Goal: Manage account settings

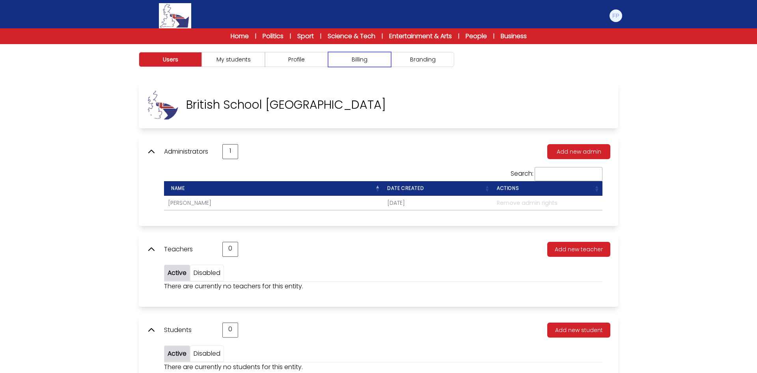
click at [352, 59] on button "Billing" at bounding box center [359, 59] width 63 height 15
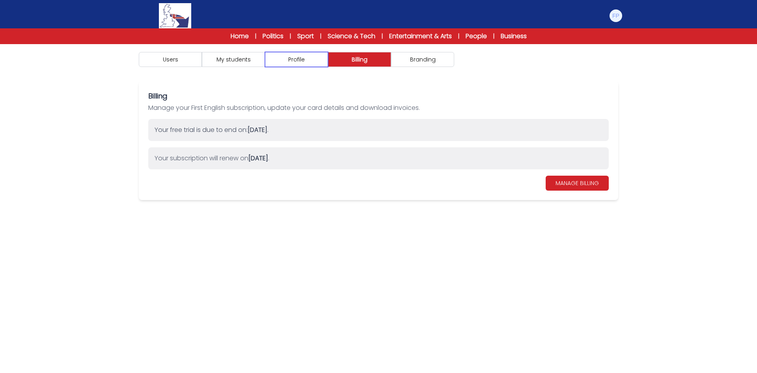
click at [296, 60] on button "Profile" at bounding box center [296, 59] width 63 height 15
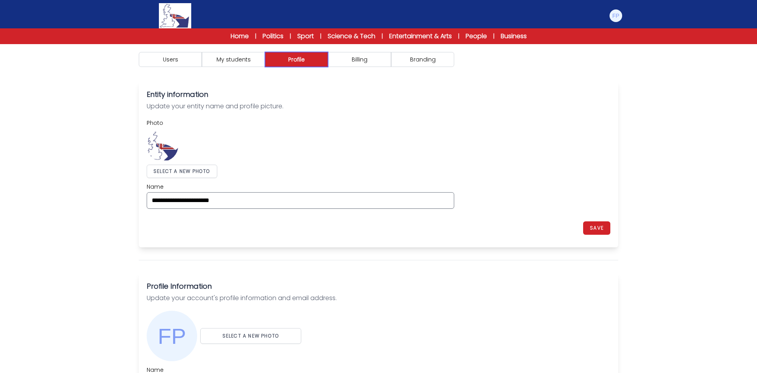
click at [305, 60] on button "Profile" at bounding box center [296, 59] width 63 height 15
click at [374, 61] on button "Billing" at bounding box center [359, 59] width 63 height 15
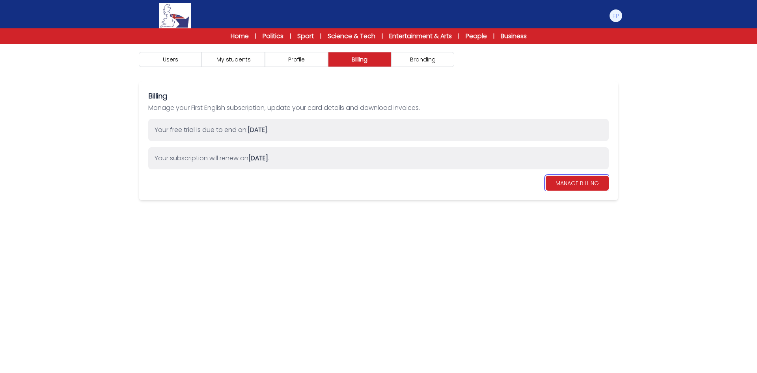
click at [576, 186] on link "MANAGE BILLING" at bounding box center [576, 183] width 63 height 15
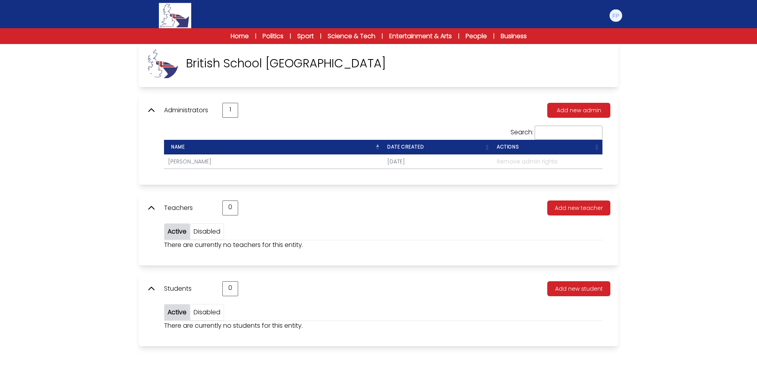
scroll to position [44, 0]
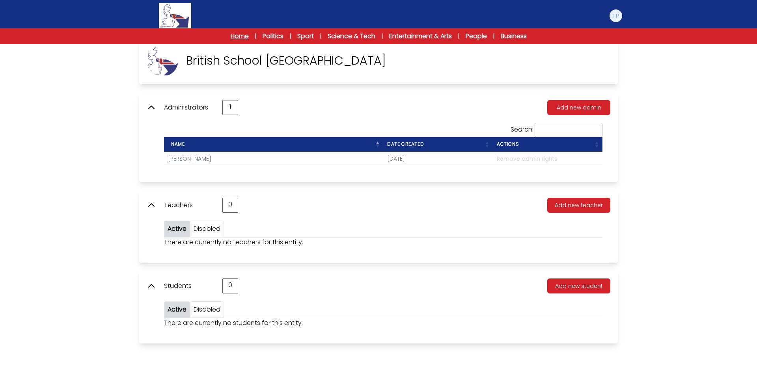
click at [234, 36] on link "Home" at bounding box center [240, 36] width 18 height 9
